Goal: Transaction & Acquisition: Purchase product/service

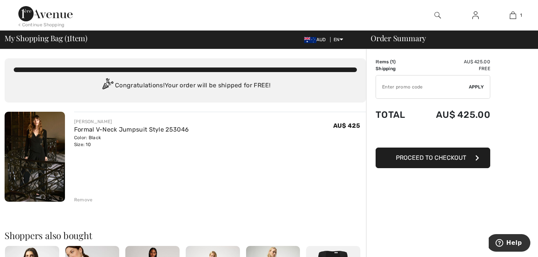
click at [46, 148] on img at bounding box center [35, 157] width 60 height 90
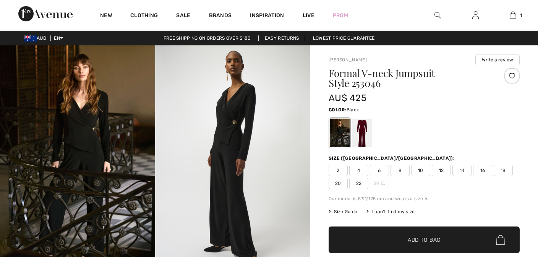
checkbox input "true"
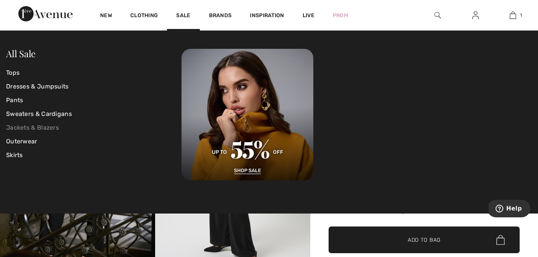
click at [26, 130] on link "Jackets & Blazers" at bounding box center [93, 128] width 175 height 14
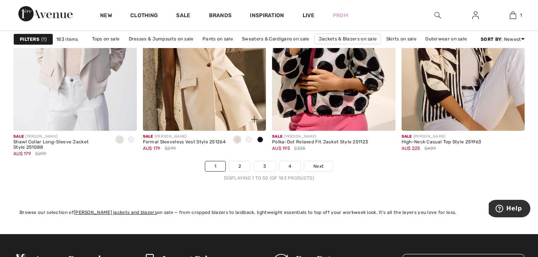
scroll to position [3417, 0]
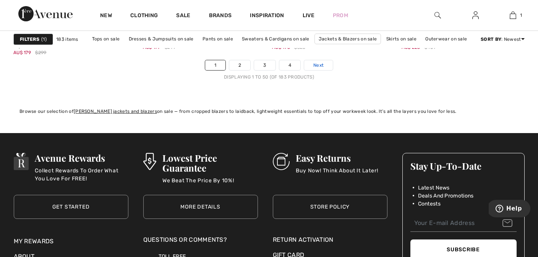
click at [315, 64] on span "Next" at bounding box center [318, 65] width 10 height 7
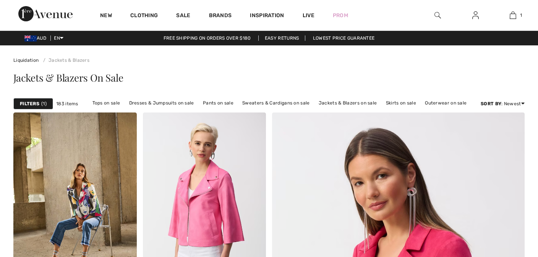
checkbox input "true"
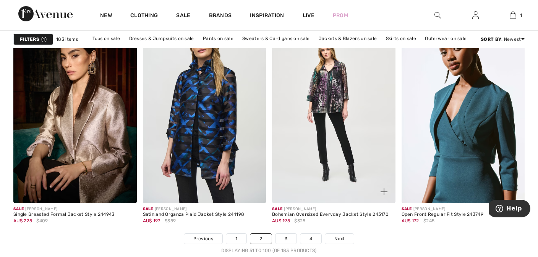
scroll to position [3401, 0]
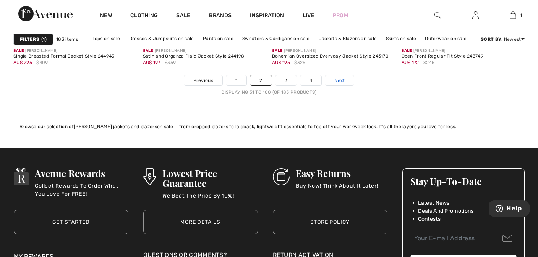
click at [337, 82] on span "Next" at bounding box center [339, 80] width 10 height 7
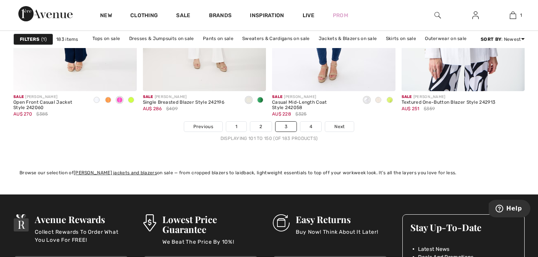
scroll to position [3357, 0]
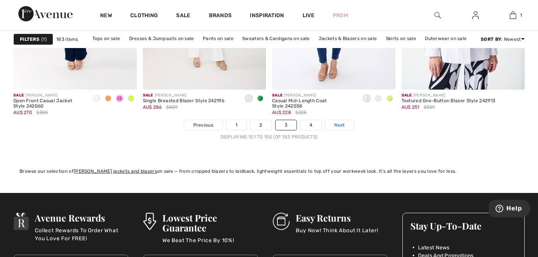
click at [336, 125] on span "Next" at bounding box center [339, 125] width 10 height 7
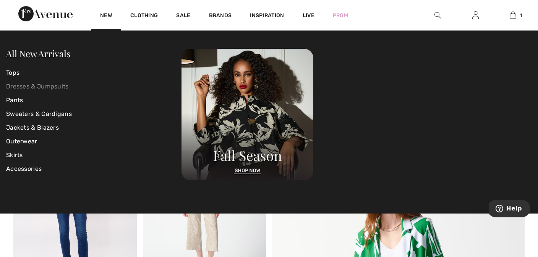
click at [31, 86] on link "Dresses & Jumpsuits" at bounding box center [93, 87] width 175 height 14
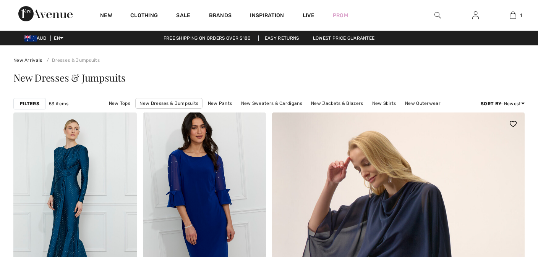
checkbox input "true"
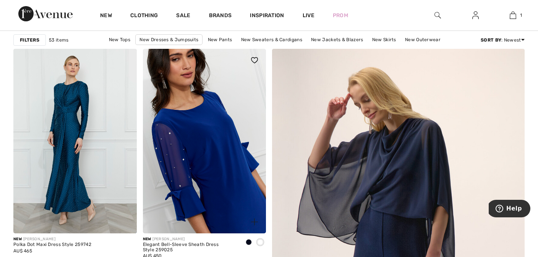
scroll to position [101, 0]
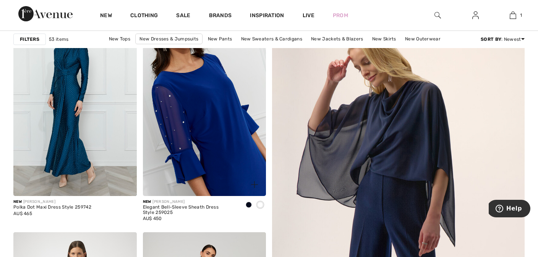
click at [211, 111] on img at bounding box center [204, 103] width 123 height 185
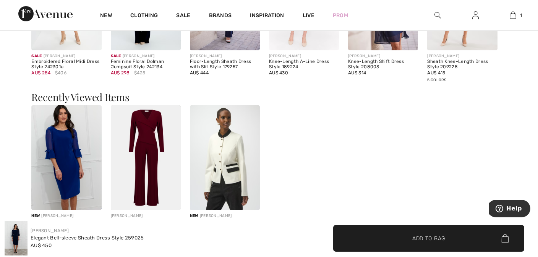
scroll to position [530, 0]
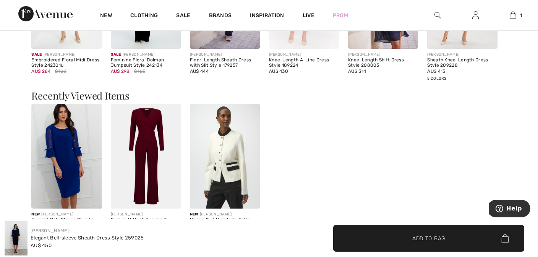
click at [150, 134] on img at bounding box center [146, 156] width 70 height 105
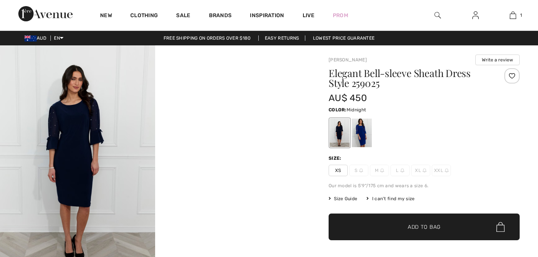
checkbox input "true"
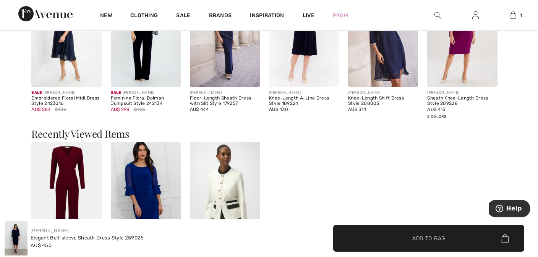
scroll to position [322, 0]
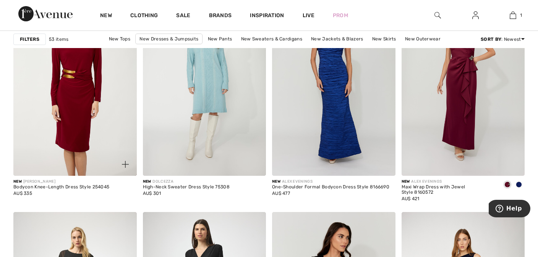
scroll to position [553, 0]
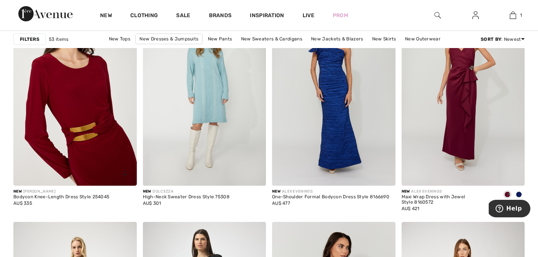
click at [90, 154] on img at bounding box center [74, 94] width 123 height 185
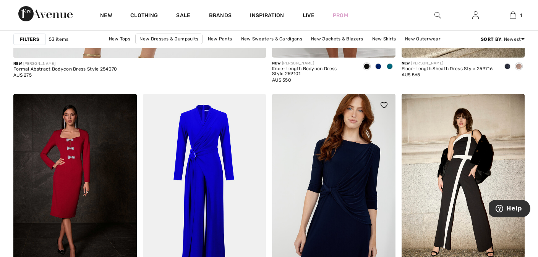
scroll to position [2230, 0]
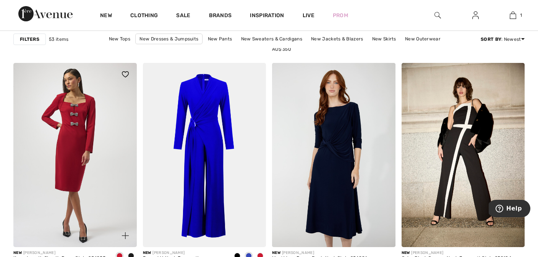
click at [103, 161] on img at bounding box center [74, 155] width 123 height 185
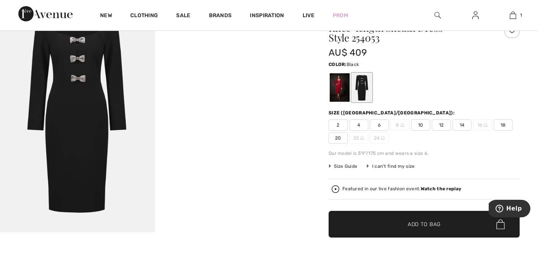
scroll to position [84, 0]
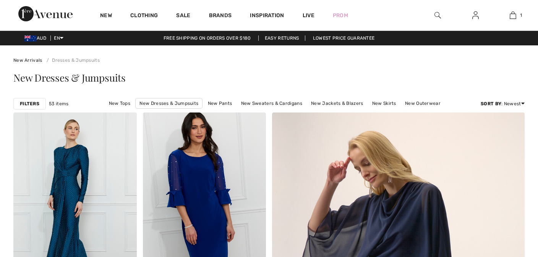
checkbox input "true"
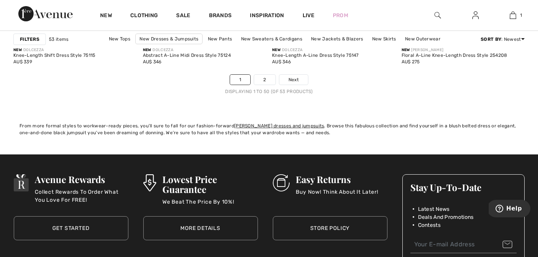
scroll to position [3388, 0]
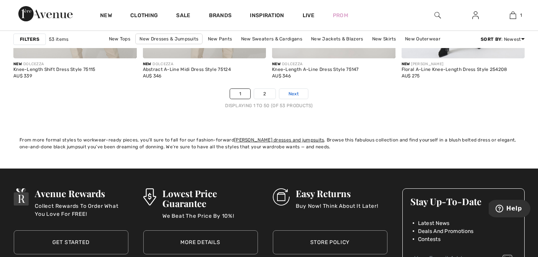
click at [291, 94] on span "Next" at bounding box center [293, 93] width 10 height 7
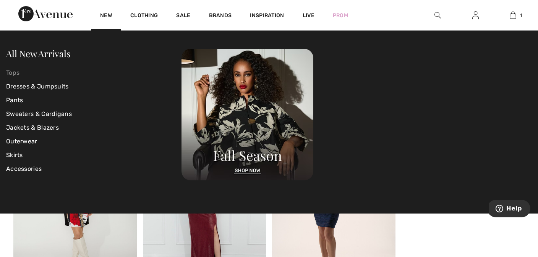
click at [10, 72] on link "Tops" at bounding box center [93, 73] width 175 height 14
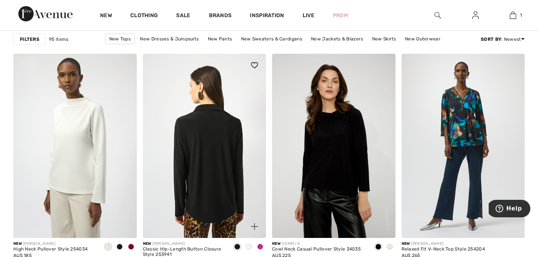
scroll to position [1875, 0]
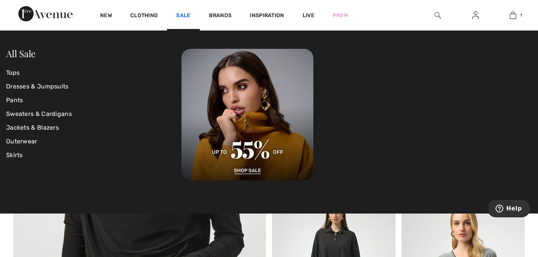
click at [183, 15] on link "Sale" at bounding box center [183, 16] width 14 height 8
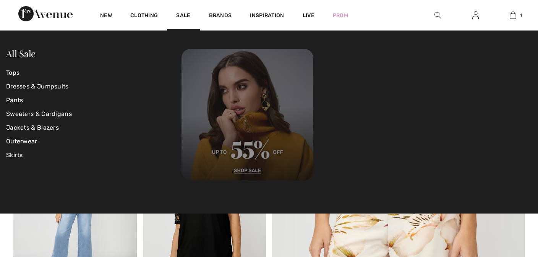
checkbox input "true"
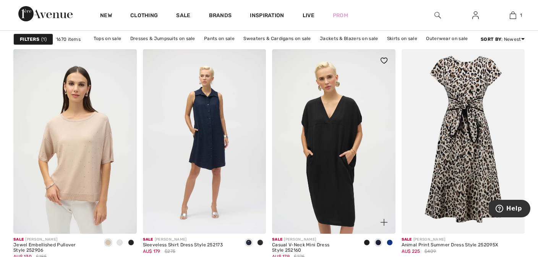
scroll to position [3311, 0]
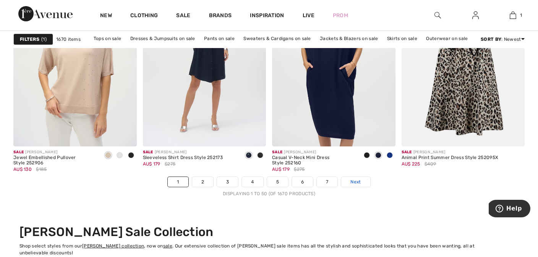
click at [355, 182] on span "Next" at bounding box center [355, 182] width 10 height 7
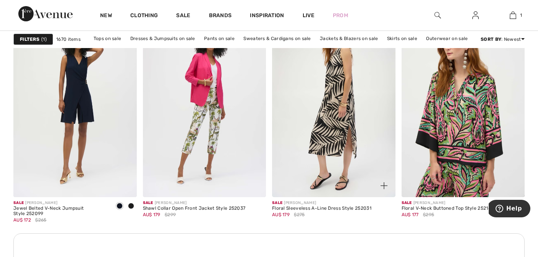
scroll to position [2515, 0]
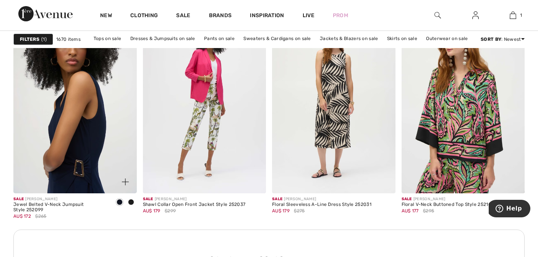
click at [80, 136] on img at bounding box center [74, 101] width 123 height 185
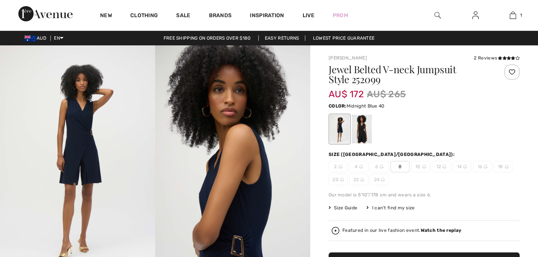
checkbox input "true"
click at [402, 167] on span "8" at bounding box center [399, 166] width 19 height 11
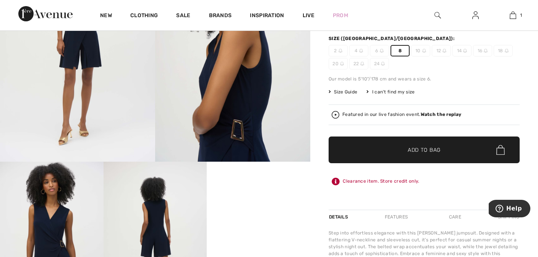
scroll to position [180, 0]
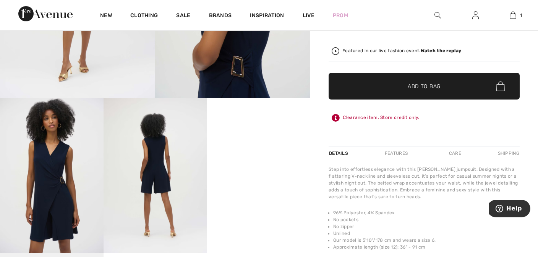
click at [423, 88] on span "Add to Bag" at bounding box center [423, 86] width 33 height 8
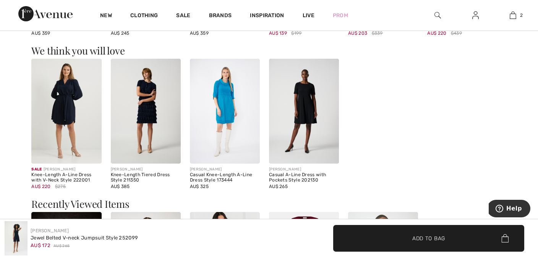
scroll to position [807, 0]
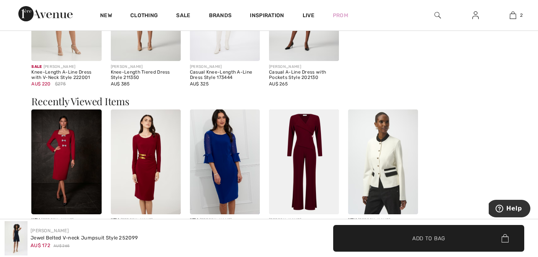
click at [383, 160] on img at bounding box center [383, 162] width 70 height 105
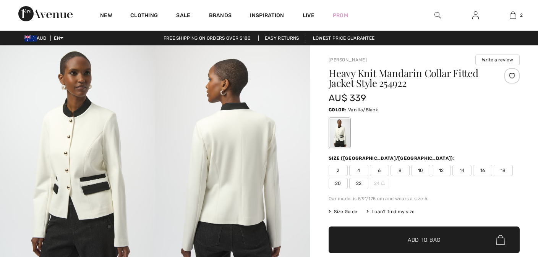
checkbox input "true"
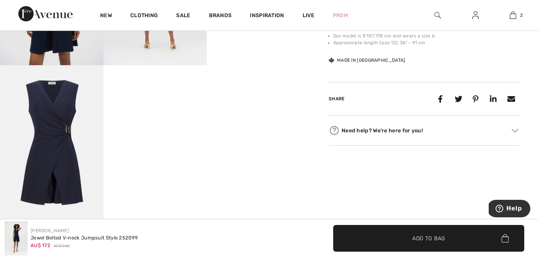
scroll to position [250, 0]
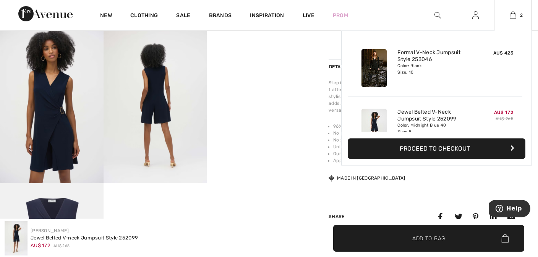
click at [441, 72] on div "Color: Black Size: 10" at bounding box center [434, 69] width 75 height 12
click at [449, 73] on div "Color: Black Size: 10" at bounding box center [434, 69] width 75 height 12
click at [375, 71] on img at bounding box center [373, 68] width 25 height 38
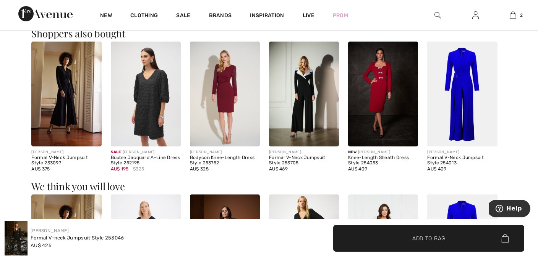
scroll to position [549, 0]
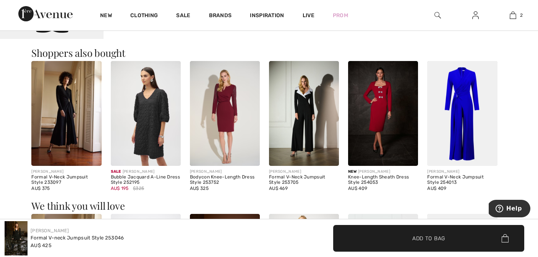
click at [469, 111] on img at bounding box center [462, 113] width 70 height 105
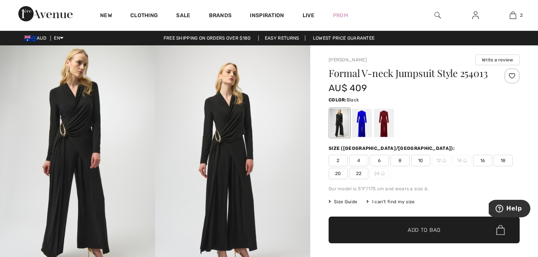
click at [239, 153] on img at bounding box center [232, 161] width 155 height 233
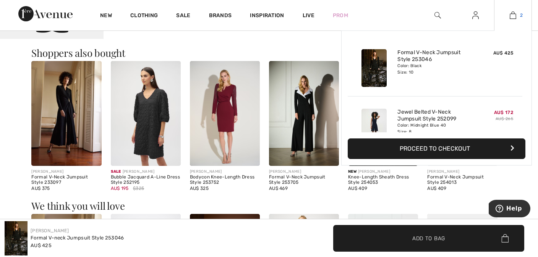
click at [515, 13] on img at bounding box center [512, 15] width 6 height 9
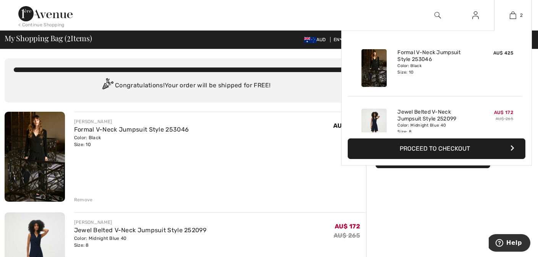
click at [445, 79] on div "Formal V-Neck Jumpsuit Style 253046 Color: Black Size: 10" at bounding box center [434, 68] width 81 height 44
click at [376, 70] on img at bounding box center [373, 68] width 25 height 38
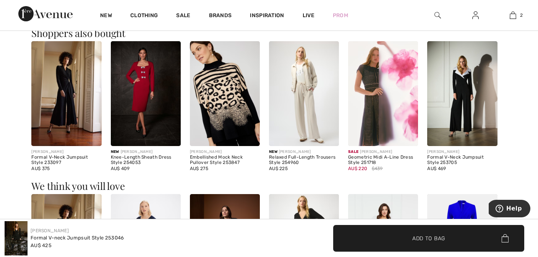
scroll to position [557, 0]
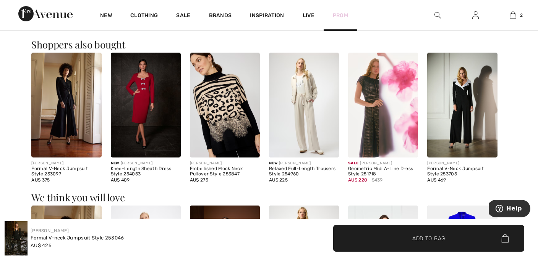
click at [341, 13] on link "Prom" at bounding box center [340, 15] width 15 height 8
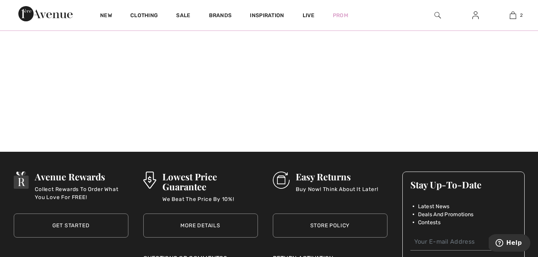
scroll to position [615, 0]
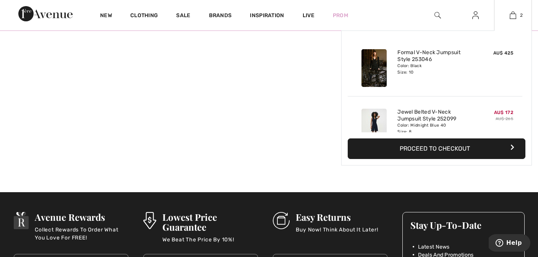
click at [506, 146] on button "Proceed to Checkout" at bounding box center [436, 149] width 178 height 21
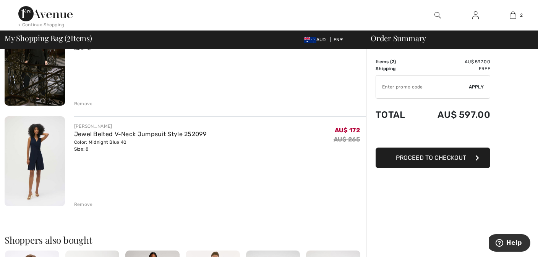
scroll to position [34, 0]
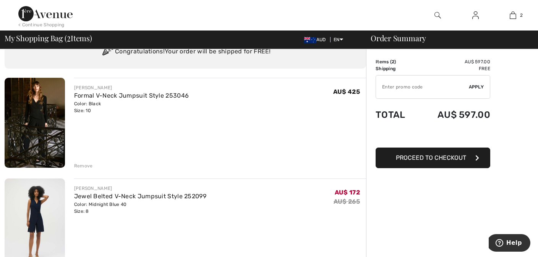
click at [84, 167] on div "Remove" at bounding box center [83, 166] width 19 height 7
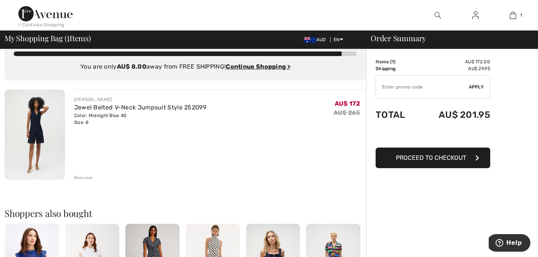
scroll to position [0, 0]
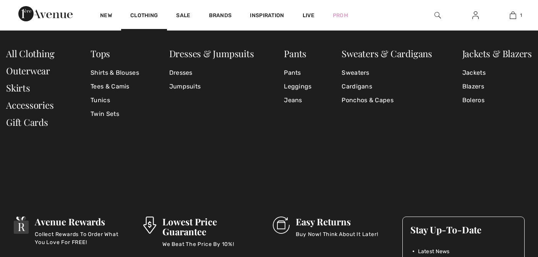
scroll to position [610, 0]
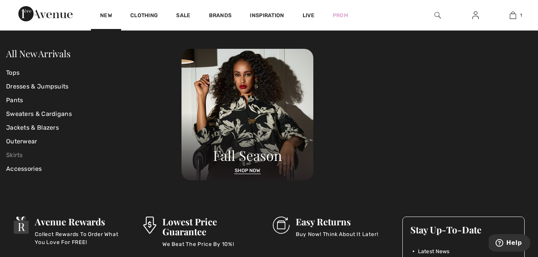
click at [20, 156] on link "Skirts" at bounding box center [93, 156] width 175 height 14
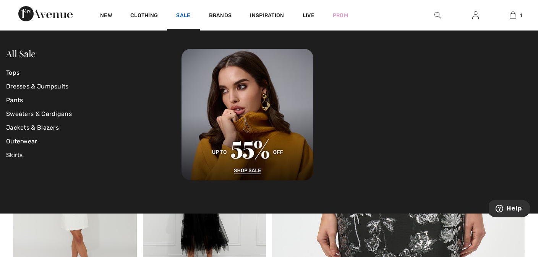
click at [181, 14] on link "Sale" at bounding box center [183, 16] width 14 height 8
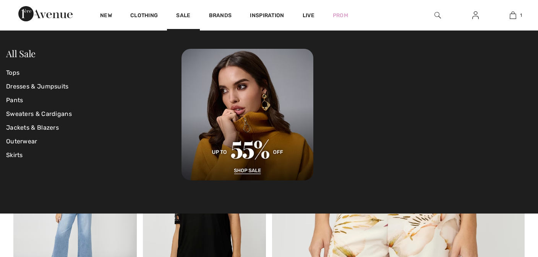
checkbox input "true"
click at [19, 156] on link "Skirts" at bounding box center [93, 156] width 175 height 14
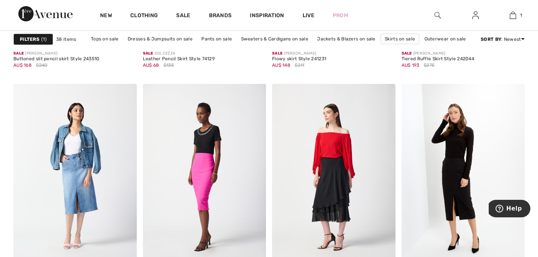
scroll to position [2465, 0]
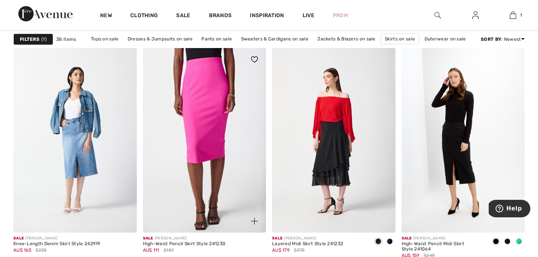
click at [217, 137] on img at bounding box center [204, 140] width 123 height 185
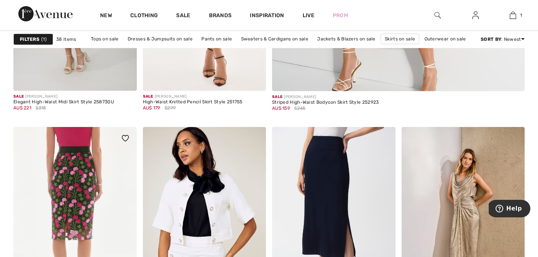
scroll to position [429, 0]
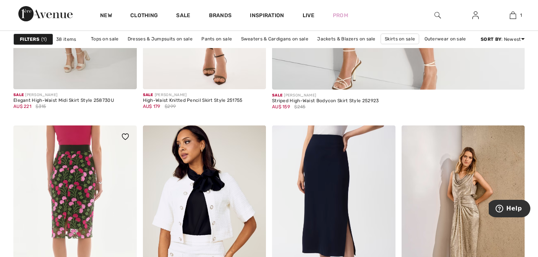
click at [84, 175] on img at bounding box center [74, 218] width 123 height 185
click at [83, 175] on img at bounding box center [74, 218] width 123 height 185
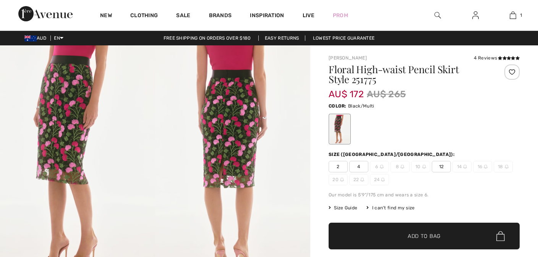
checkbox input "true"
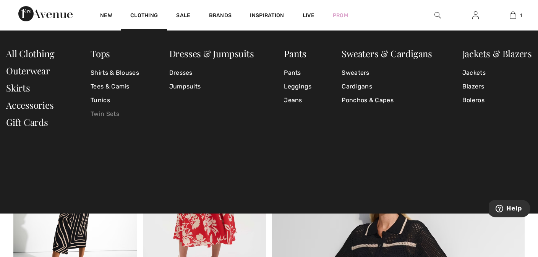
click at [111, 114] on link "Twin Sets" at bounding box center [114, 114] width 48 height 14
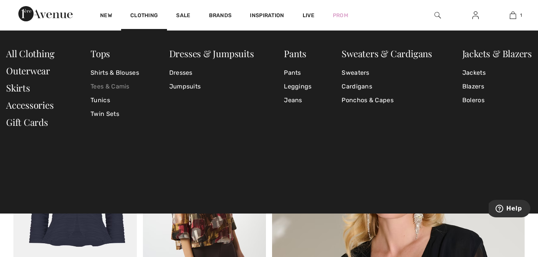
click at [107, 90] on link "Tees & Camis" at bounding box center [114, 87] width 48 height 14
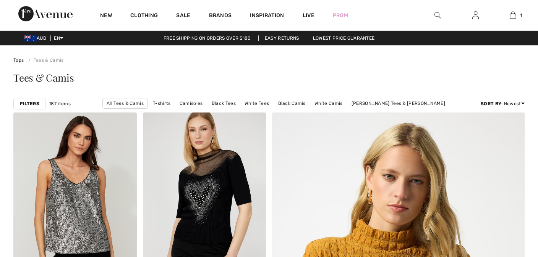
checkbox input "true"
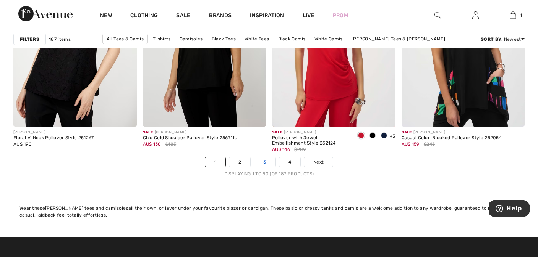
scroll to position [3321, 0]
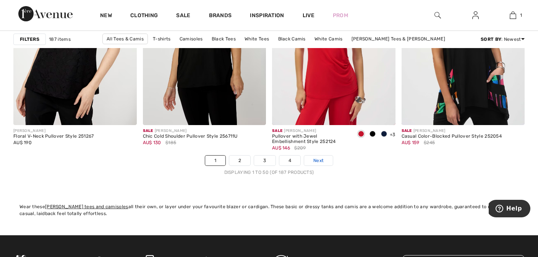
click at [316, 161] on span "Next" at bounding box center [318, 160] width 10 height 7
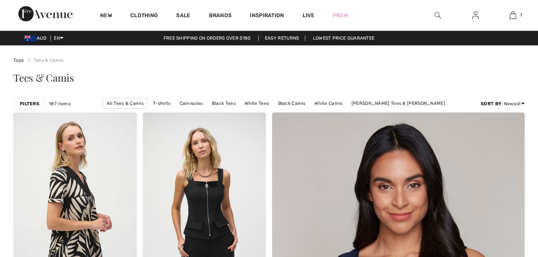
checkbox input "true"
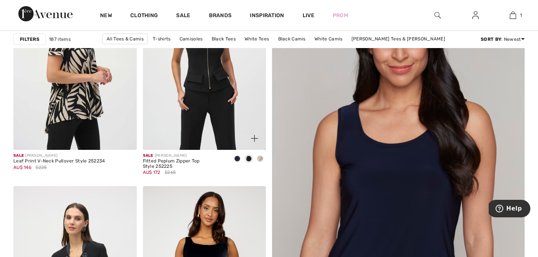
scroll to position [135, 0]
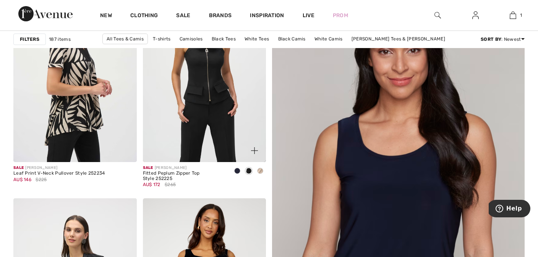
click at [261, 172] on span at bounding box center [260, 171] width 6 height 6
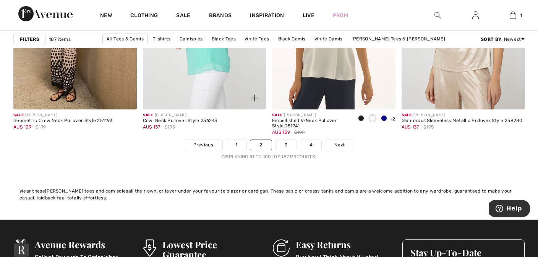
scroll to position [3394, 0]
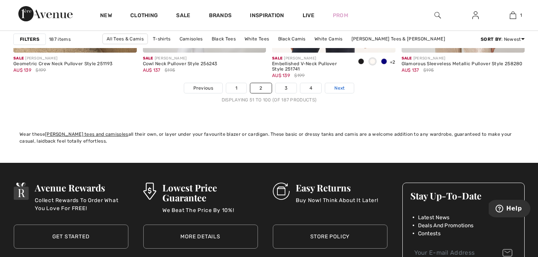
click at [339, 87] on span "Next" at bounding box center [339, 88] width 10 height 7
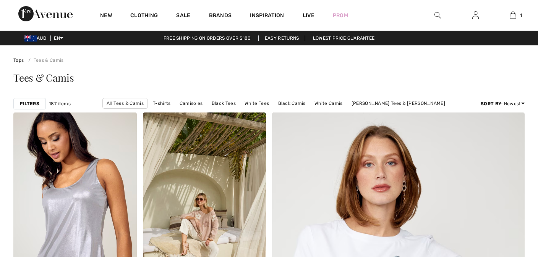
checkbox input "true"
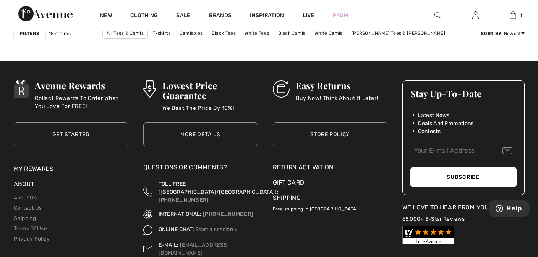
scroll to position [3232, 0]
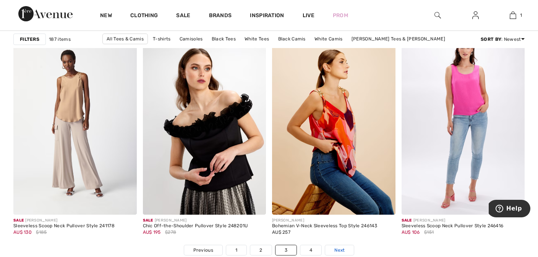
click at [341, 249] on span "Next" at bounding box center [339, 250] width 10 height 7
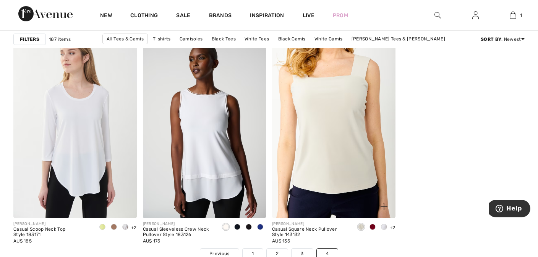
scroll to position [2403, 0]
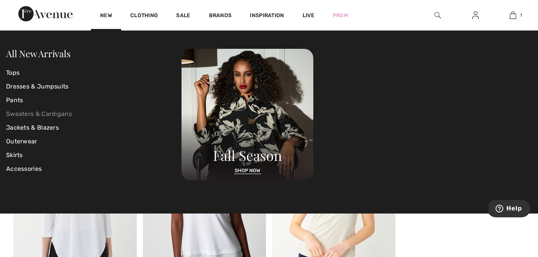
click at [37, 115] on link "Sweaters & Cardigans" at bounding box center [93, 114] width 175 height 14
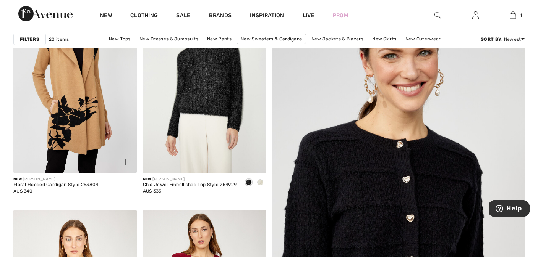
scroll to position [59, 0]
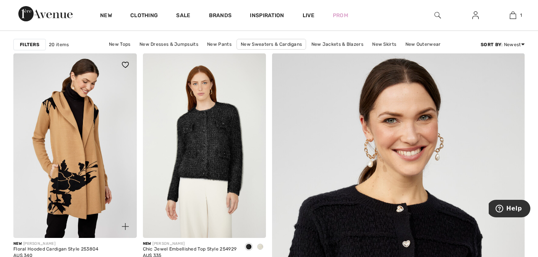
click at [76, 135] on img at bounding box center [74, 145] width 123 height 185
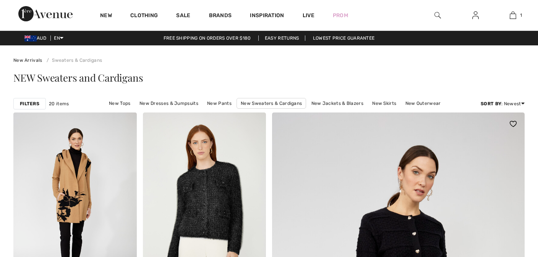
checkbox input "true"
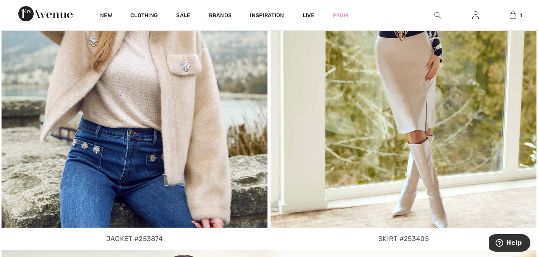
scroll to position [757, 0]
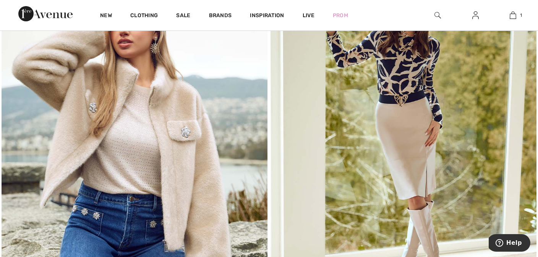
click at [419, 147] on img at bounding box center [403, 134] width 266 height 319
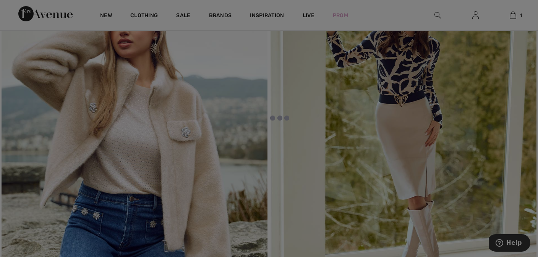
click at [419, 147] on div at bounding box center [269, 128] width 538 height 257
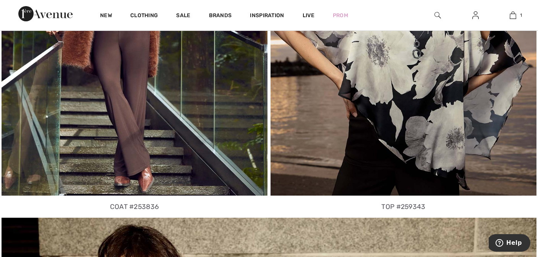
scroll to position [2073, 0]
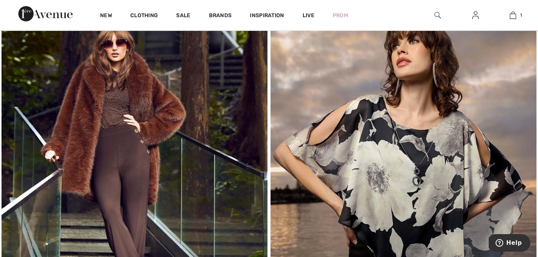
click at [137, 151] on img at bounding box center [135, 164] width 266 height 319
click at [136, 144] on img at bounding box center [135, 164] width 266 height 319
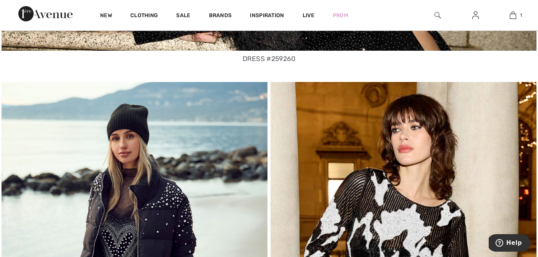
scroll to position [2787, 0]
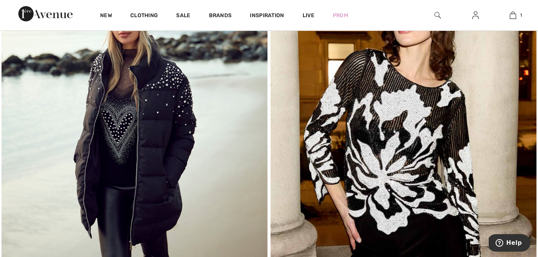
click at [167, 152] on img at bounding box center [135, 122] width 266 height 319
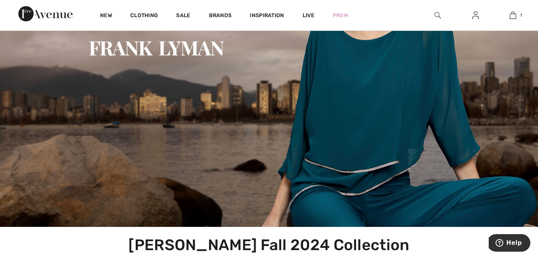
scroll to position [0, 0]
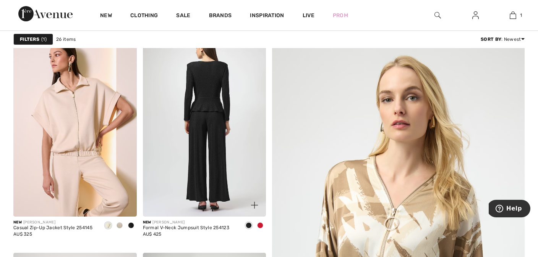
click at [231, 103] on img at bounding box center [204, 124] width 123 height 185
click at [230, 102] on img at bounding box center [204, 124] width 123 height 185
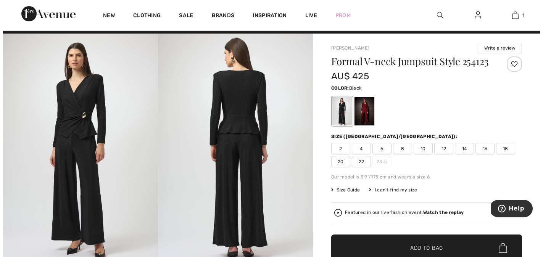
scroll to position [13, 0]
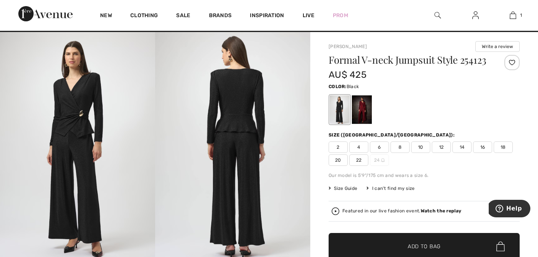
click at [247, 149] on img at bounding box center [232, 148] width 155 height 233
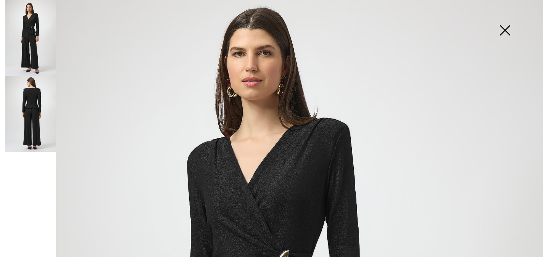
scroll to position [23, 0]
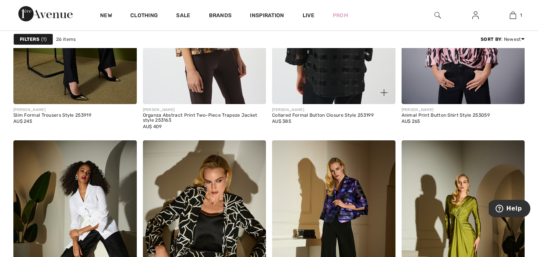
scroll to position [1229, 0]
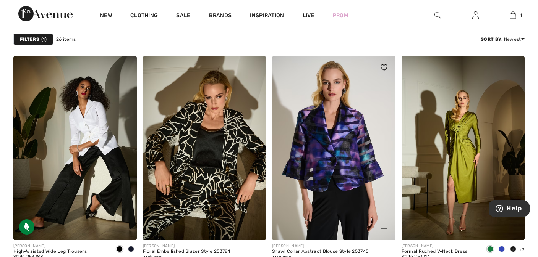
click at [345, 162] on img at bounding box center [333, 148] width 123 height 185
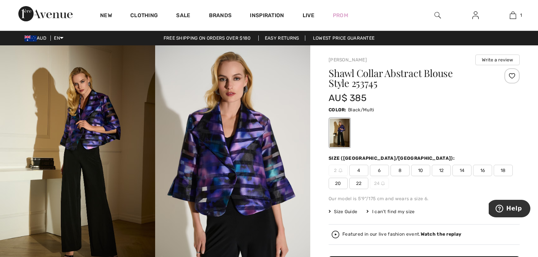
click at [219, 170] on img at bounding box center [232, 161] width 155 height 233
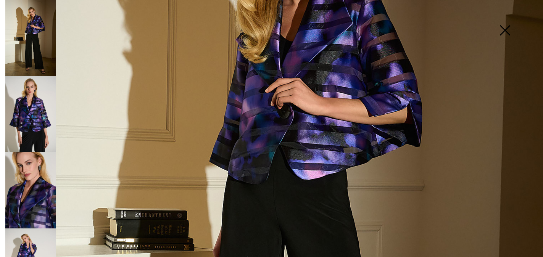
scroll to position [121, 0]
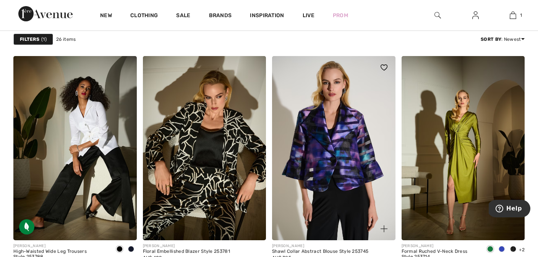
click at [326, 152] on img at bounding box center [333, 148] width 123 height 185
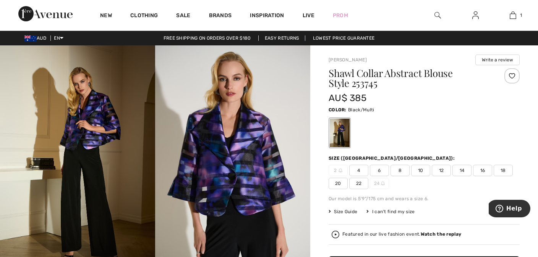
click at [397, 170] on span "8" at bounding box center [399, 170] width 19 height 11
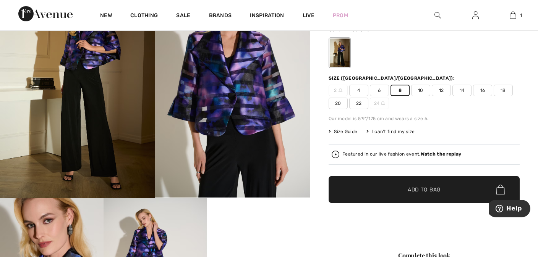
scroll to position [131, 0]
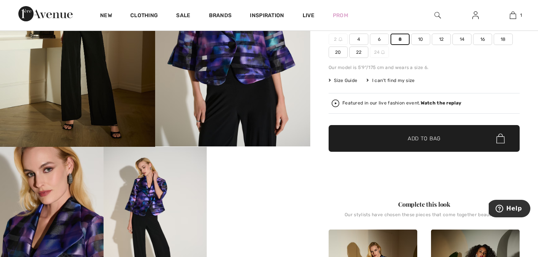
click at [423, 141] on span "Add to Bag" at bounding box center [423, 139] width 33 height 8
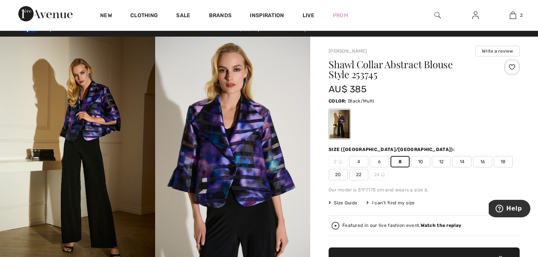
scroll to position [0, 0]
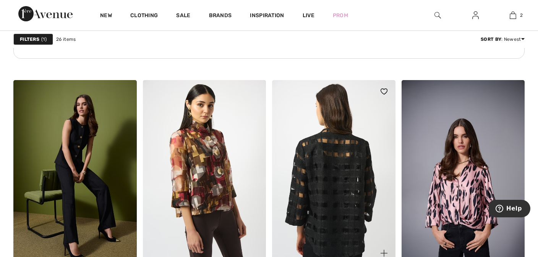
scroll to position [912, 0]
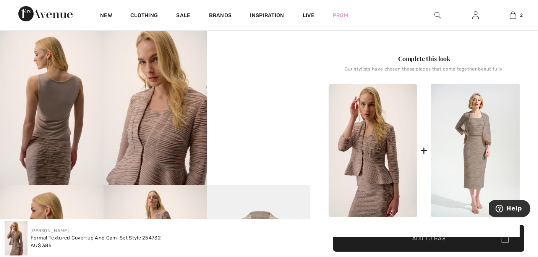
scroll to position [236, 0]
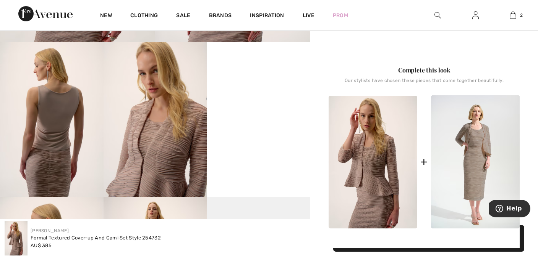
click at [384, 180] on img at bounding box center [372, 162] width 89 height 133
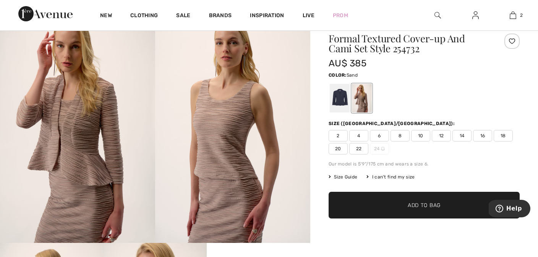
scroll to position [36, 0]
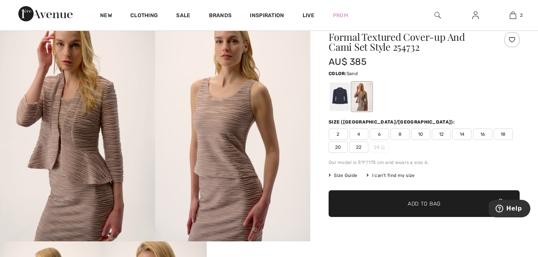
click at [402, 133] on span "8" at bounding box center [399, 134] width 19 height 11
click at [337, 98] on div at bounding box center [339, 96] width 20 height 29
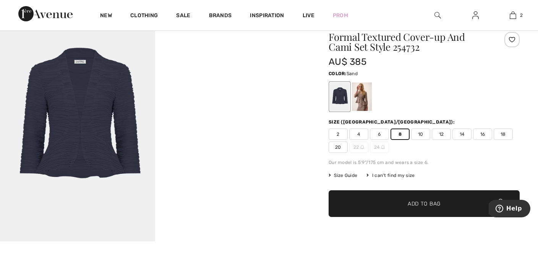
click at [364, 99] on div at bounding box center [362, 96] width 20 height 29
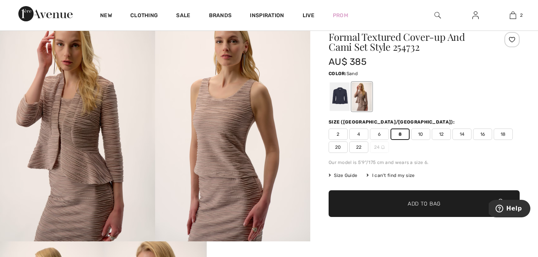
click at [421, 197] on span "✔ Added to Bag Add to Bag" at bounding box center [423, 204] width 191 height 27
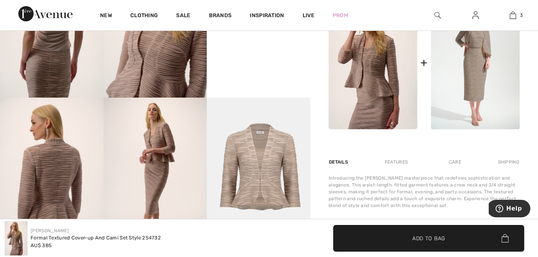
scroll to position [241, 0]
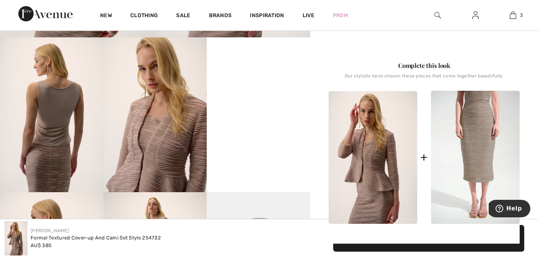
click at [489, 141] on img at bounding box center [475, 157] width 89 height 133
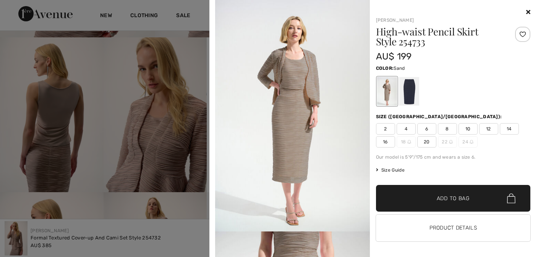
click at [526, 11] on icon at bounding box center [528, 12] width 4 height 6
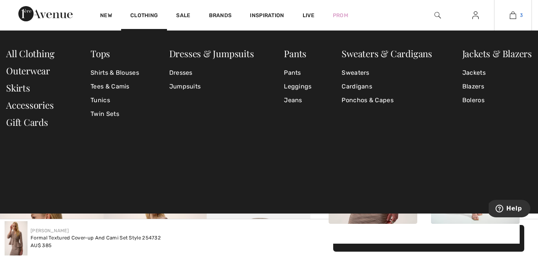
click at [521, 15] on span "3" at bounding box center [521, 15] width 3 height 7
click at [520, 16] on link "3" at bounding box center [512, 15] width 37 height 9
click at [519, 16] on link "3" at bounding box center [512, 15] width 37 height 9
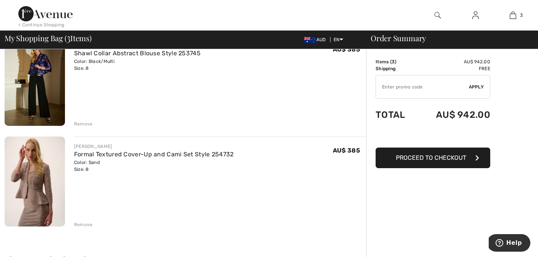
scroll to position [227, 0]
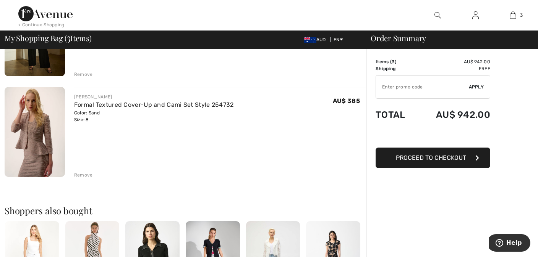
click at [84, 173] on div "Remove" at bounding box center [83, 175] width 19 height 7
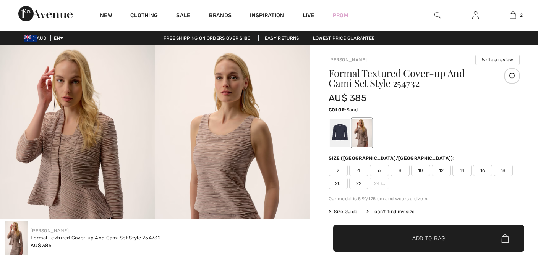
checkbox input "true"
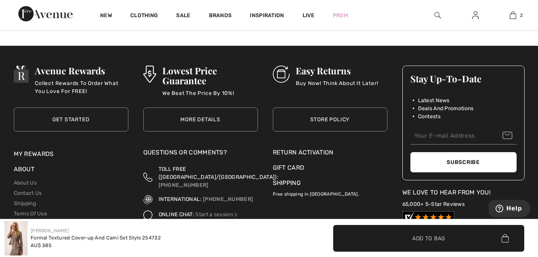
scroll to position [1374, 0]
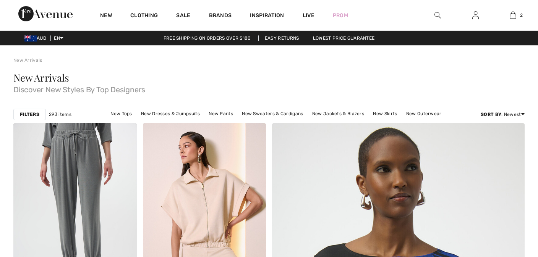
checkbox input "true"
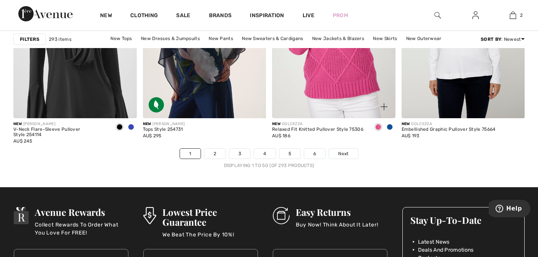
scroll to position [3408, 0]
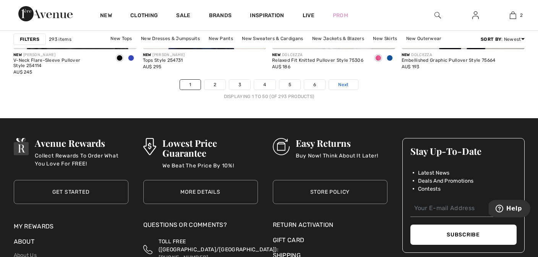
click at [347, 86] on span "Next" at bounding box center [343, 84] width 10 height 7
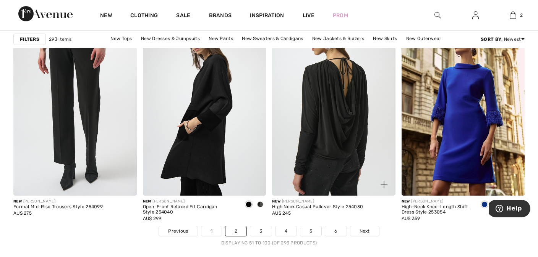
scroll to position [3380, 0]
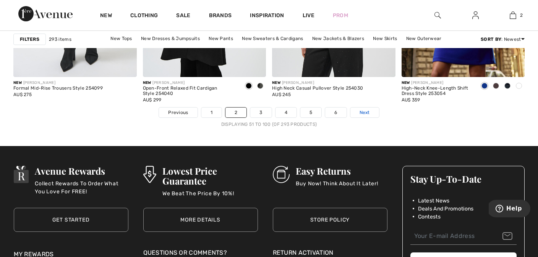
click at [363, 112] on span "Next" at bounding box center [364, 112] width 10 height 7
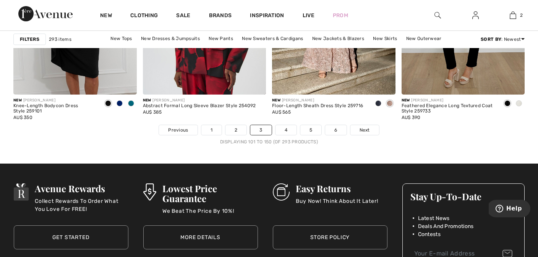
scroll to position [3368, 0]
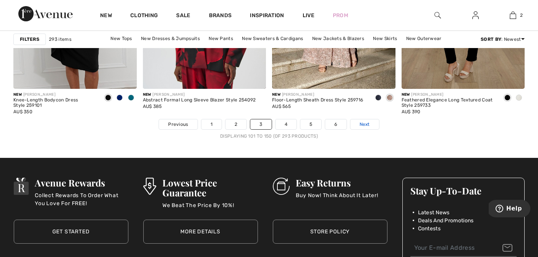
click at [363, 125] on span "Next" at bounding box center [364, 124] width 10 height 7
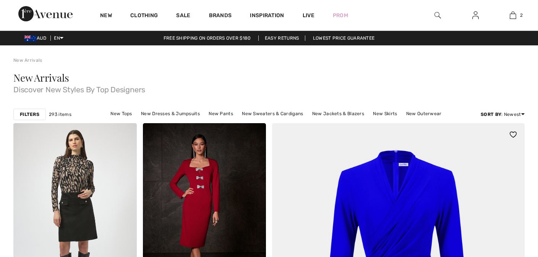
checkbox input "true"
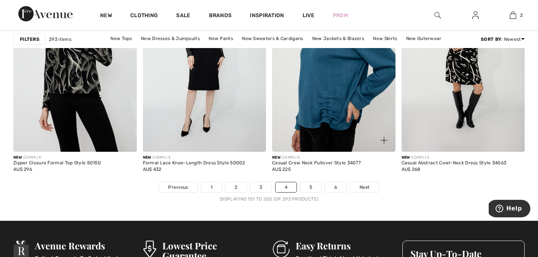
scroll to position [3378, 0]
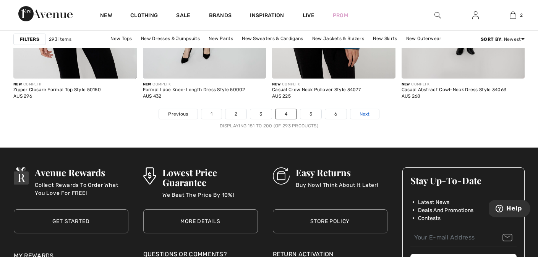
click at [365, 113] on span "Next" at bounding box center [364, 114] width 10 height 7
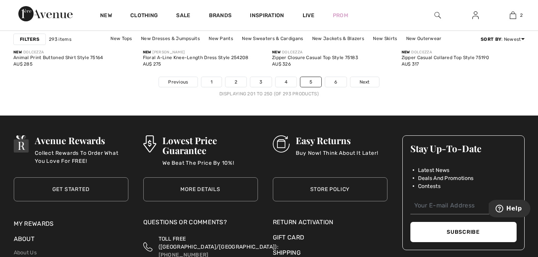
scroll to position [3412, 0]
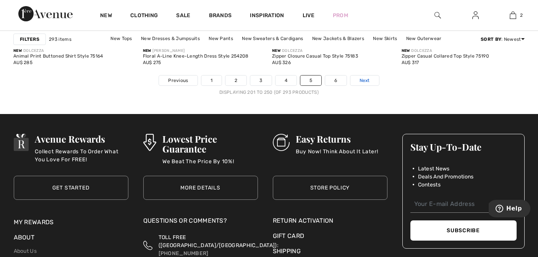
click at [367, 78] on span "Next" at bounding box center [364, 80] width 10 height 7
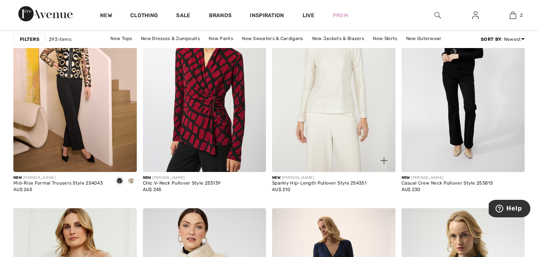
scroll to position [2147, 0]
